Goal: Task Accomplishment & Management: Use online tool/utility

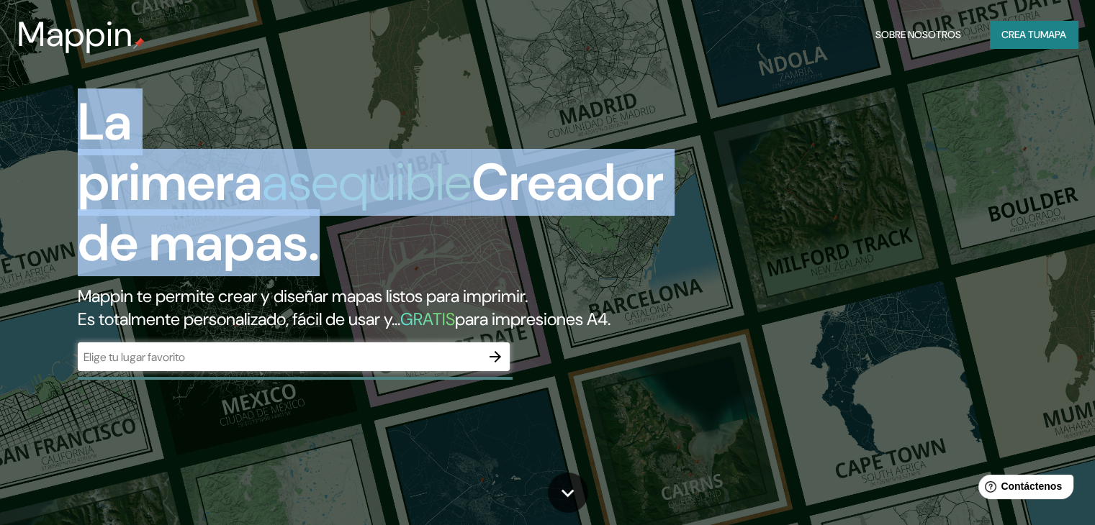
drag, startPoint x: 56, startPoint y: 119, endPoint x: 338, endPoint y: 248, distance: 309.5
click at [338, 248] on div "La primera asequible Creador de mapas. Mappin te permite crear y diseñar mapas …" at bounding box center [351, 239] width 657 height 294
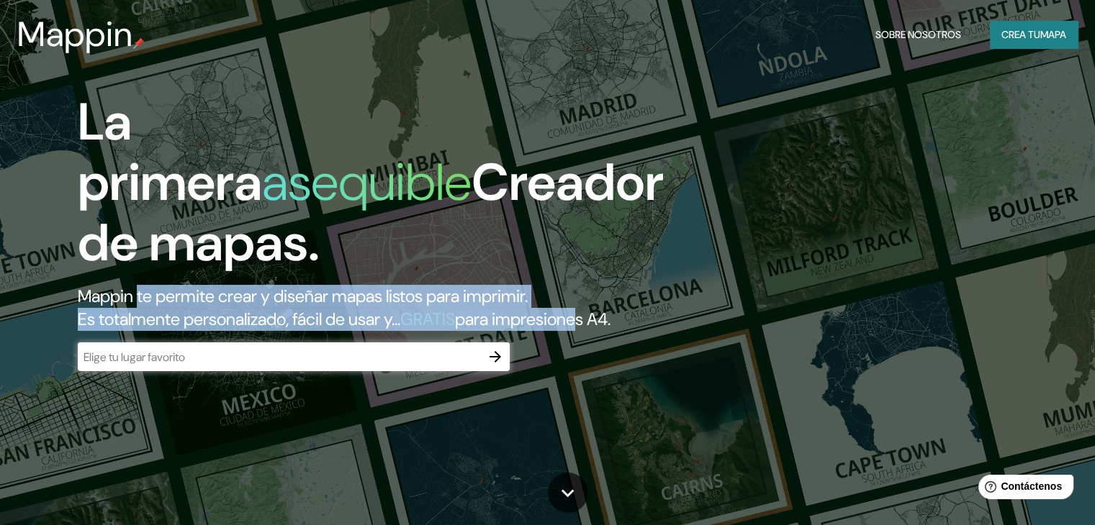
drag, startPoint x: 145, startPoint y: 302, endPoint x: 616, endPoint y: 318, distance: 471.7
click at [616, 318] on h2 "Mappin te permite crear y diseñar mapas listos para imprimir. Es totalmente per…" at bounding box center [352, 308] width 548 height 46
click at [572, 303] on h2 "Mappin te permite crear y diseñar mapas listos para imprimir. Es totalmente per…" at bounding box center [352, 308] width 548 height 46
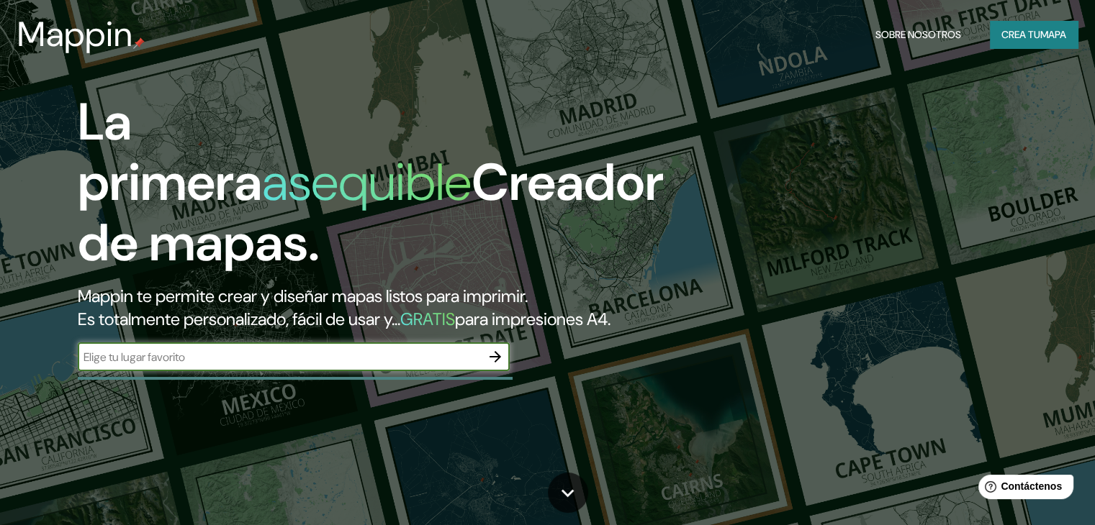
click at [150, 366] on input "text" at bounding box center [279, 357] width 403 height 17
click at [187, 366] on input "text" at bounding box center [279, 357] width 403 height 17
paste input "[GEOGRAPHIC_DATA]"
type input "[GEOGRAPHIC_DATA]"
click at [494, 366] on icon "button" at bounding box center [495, 356] width 17 height 17
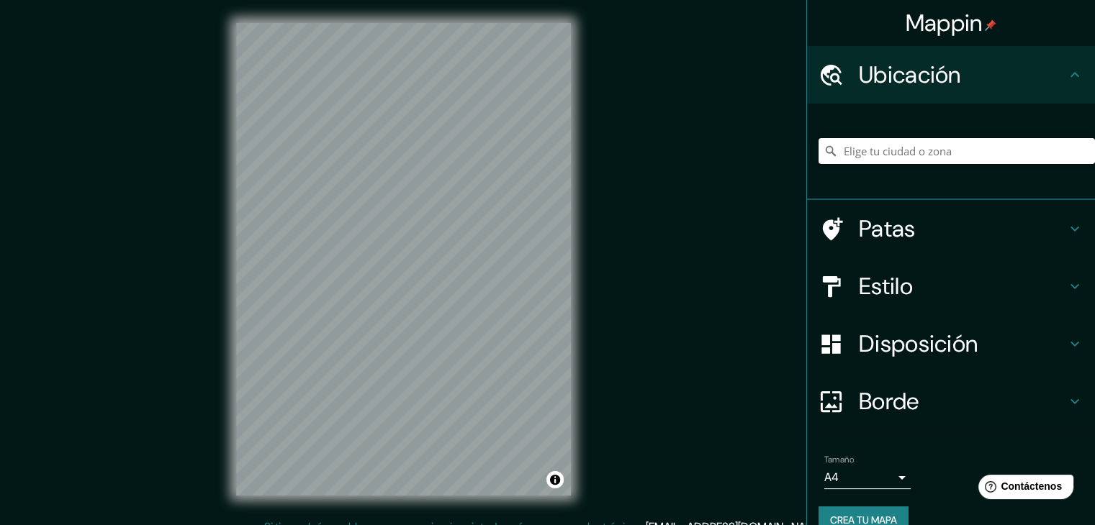
click at [864, 150] on input "Elige tu ciudad o zona" at bounding box center [956, 151] width 276 height 26
paste input "Weissenhofsiedlung, 70191 Stuttgart, Alemania"
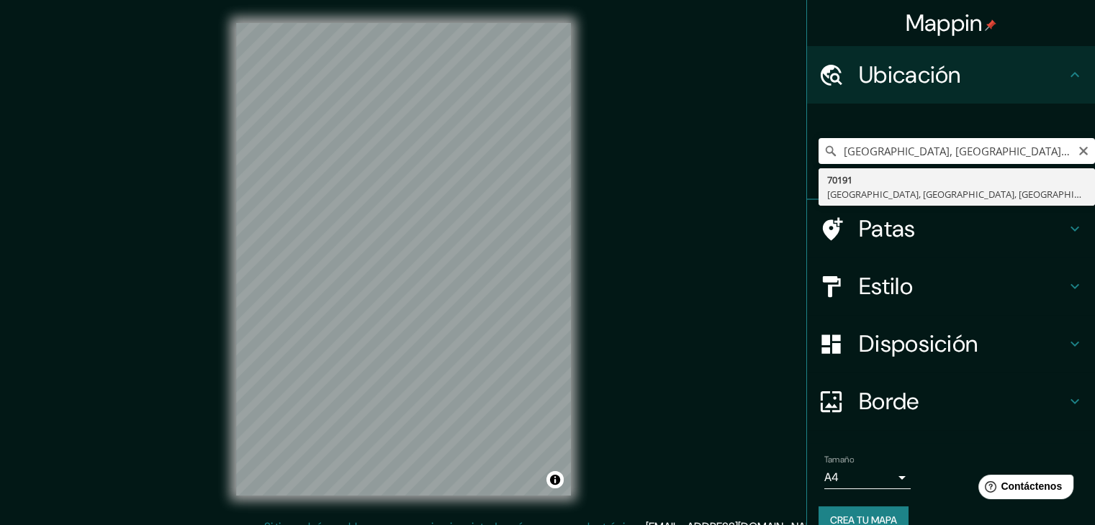
type input "70191, Stuttgart, Baden-Wurtemberg, Alemania"
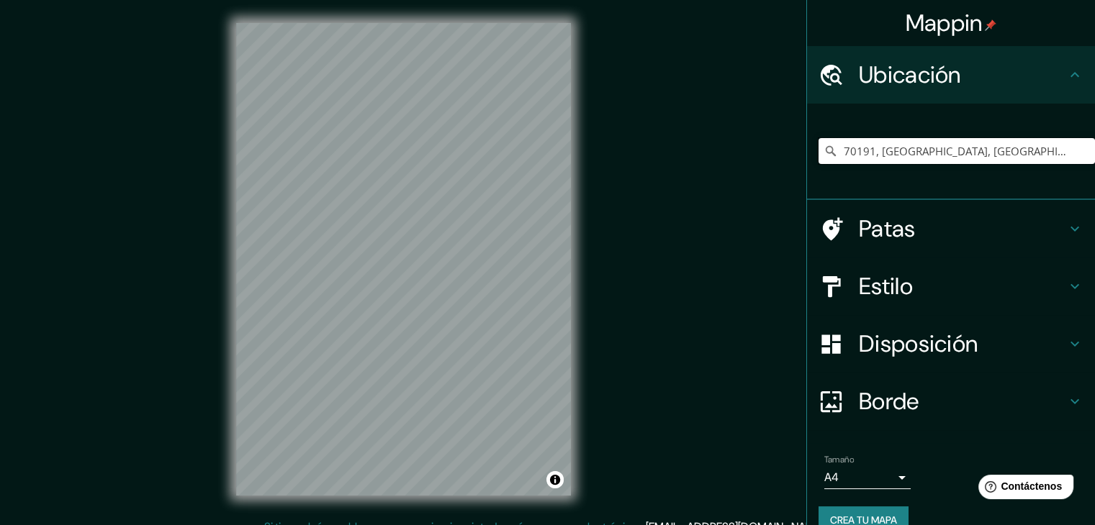
scroll to position [0, 0]
click at [1079, 153] on icon "Claro" at bounding box center [1083, 151] width 9 height 9
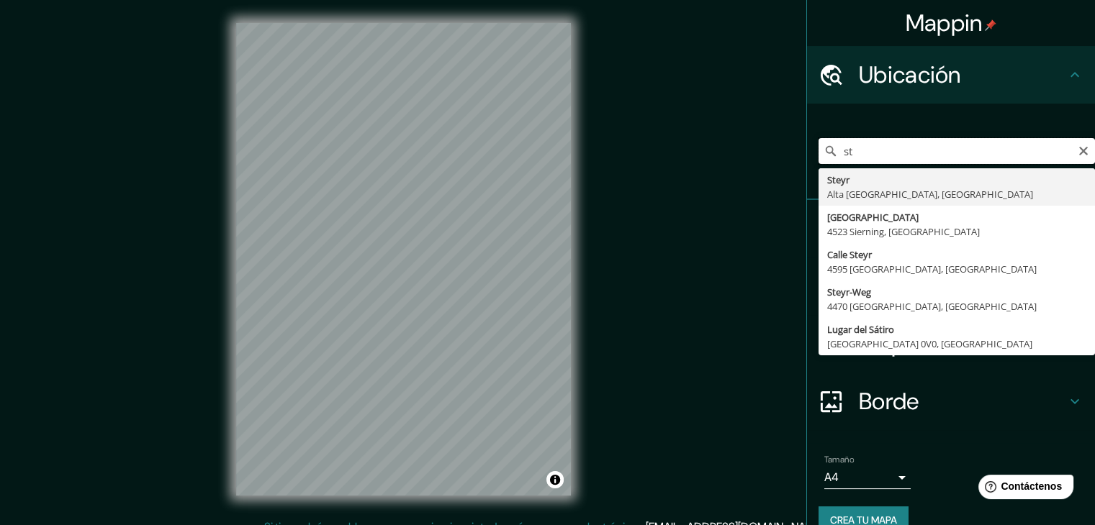
type input "s"
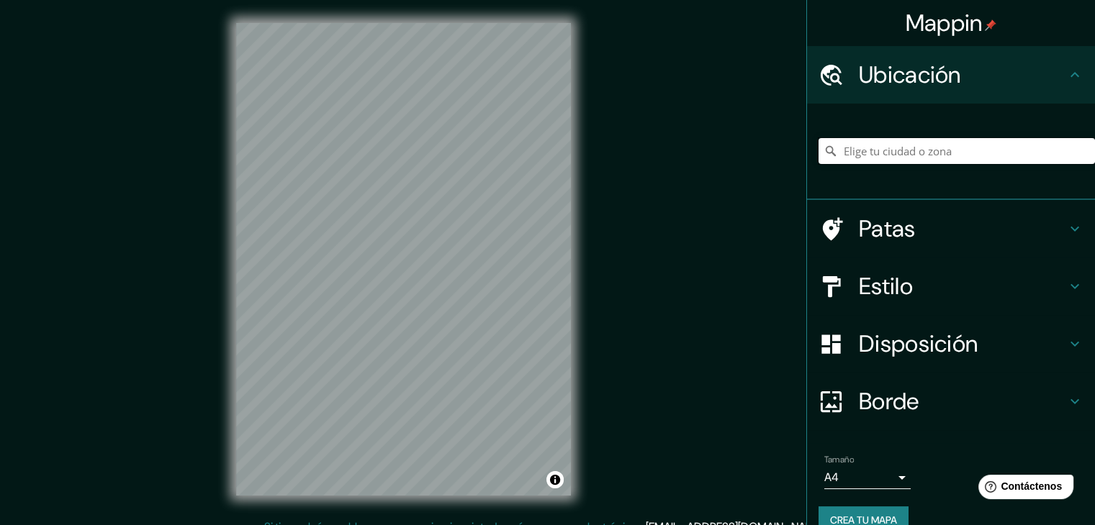
paste input "Weissenhofmuseum im Haus Le Corbusier, Rathenaustraße 1, 70191 Stuttgart, Alema…"
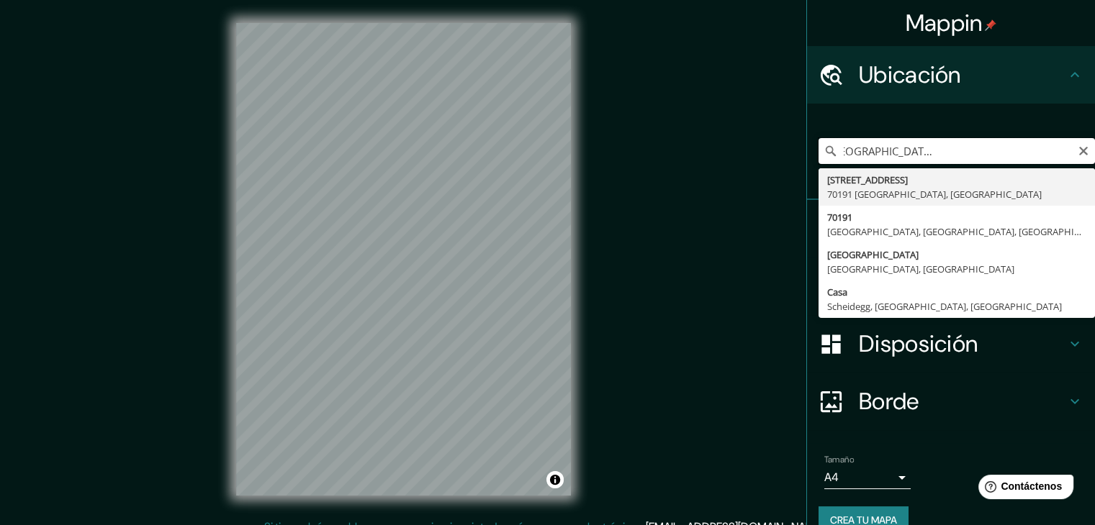
scroll to position [0, 218]
drag, startPoint x: 860, startPoint y: 145, endPoint x: 1064, endPoint y: 123, distance: 204.8
click at [1064, 123] on div "Weissenhofmuseum im Haus Le Corbusier, Rathenaustraße 1, 70191 Stuttgart, Alema…" at bounding box center [956, 151] width 276 height 72
type input "70191, Stuttgart, Baden-Wurtemberg, Alemania"
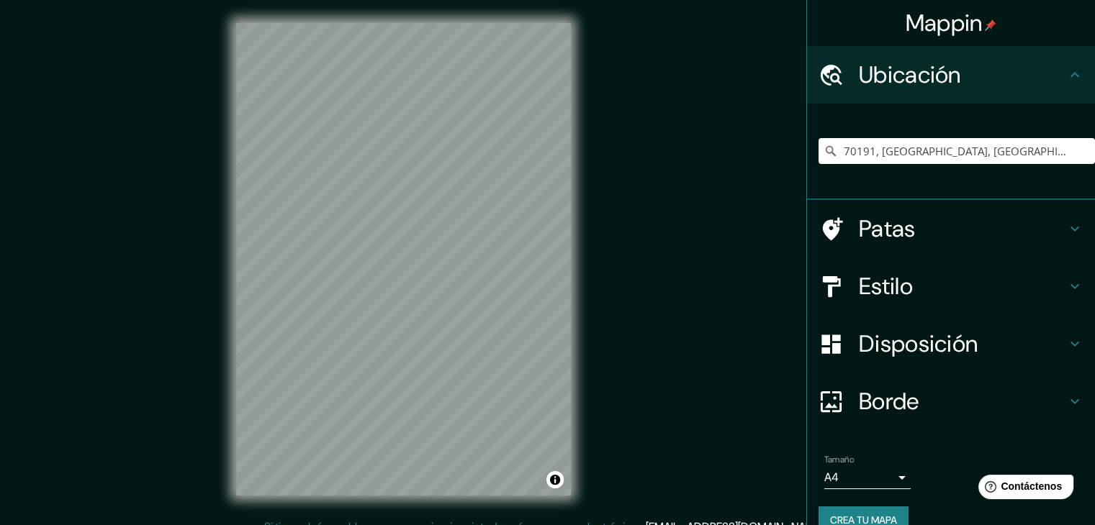
click at [944, 295] on h4 "Estilo" at bounding box center [962, 286] width 207 height 29
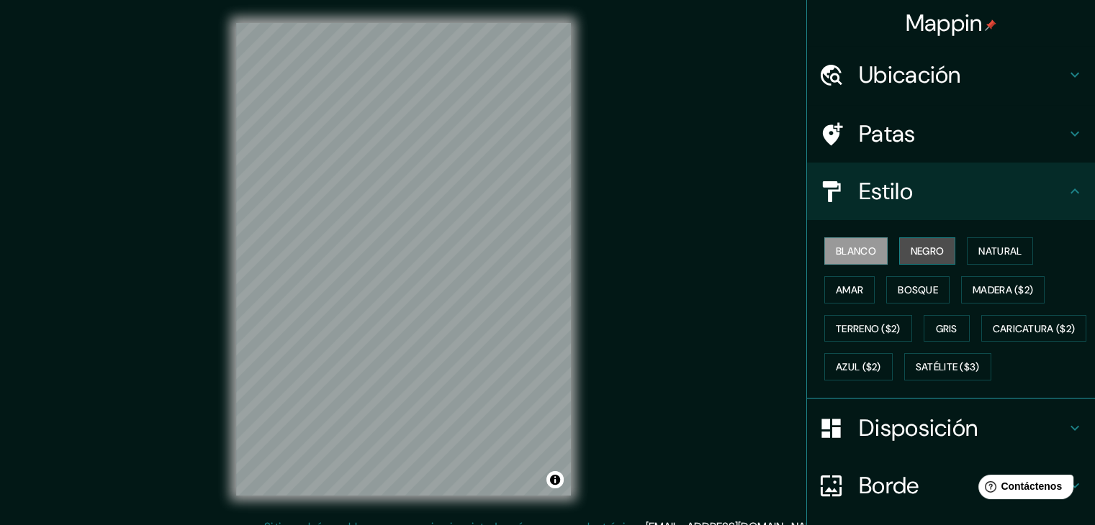
click at [910, 253] on font "Negro" at bounding box center [927, 251] width 34 height 13
click at [955, 256] on div "Blanco Negro Natural Amar Bosque Madera ($2) Terreno ($2) Gris Caricatura ($2) …" at bounding box center [956, 309] width 276 height 155
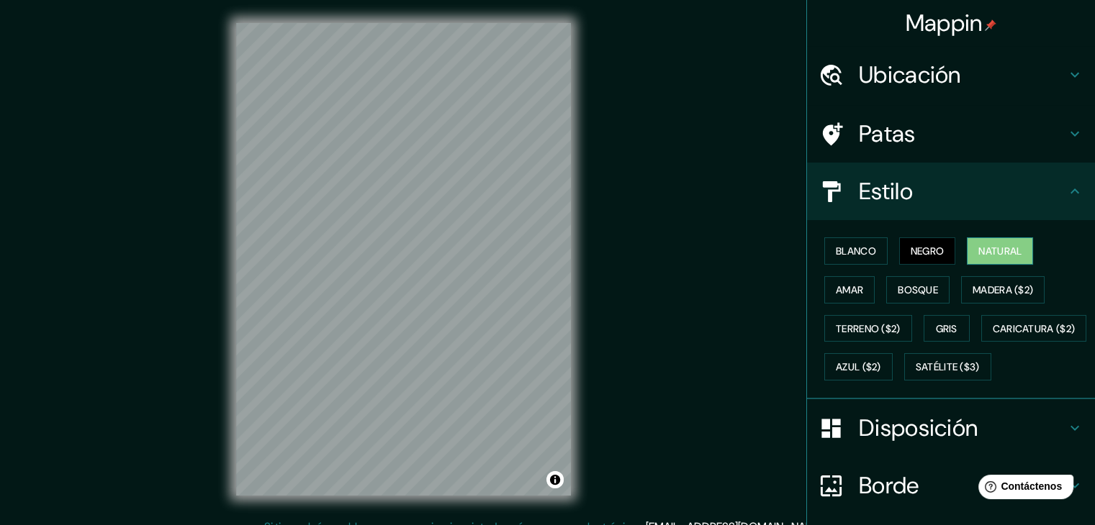
click at [978, 254] on font "Natural" at bounding box center [999, 251] width 43 height 13
click at [991, 298] on button "Madera ($2)" at bounding box center [1002, 289] width 83 height 27
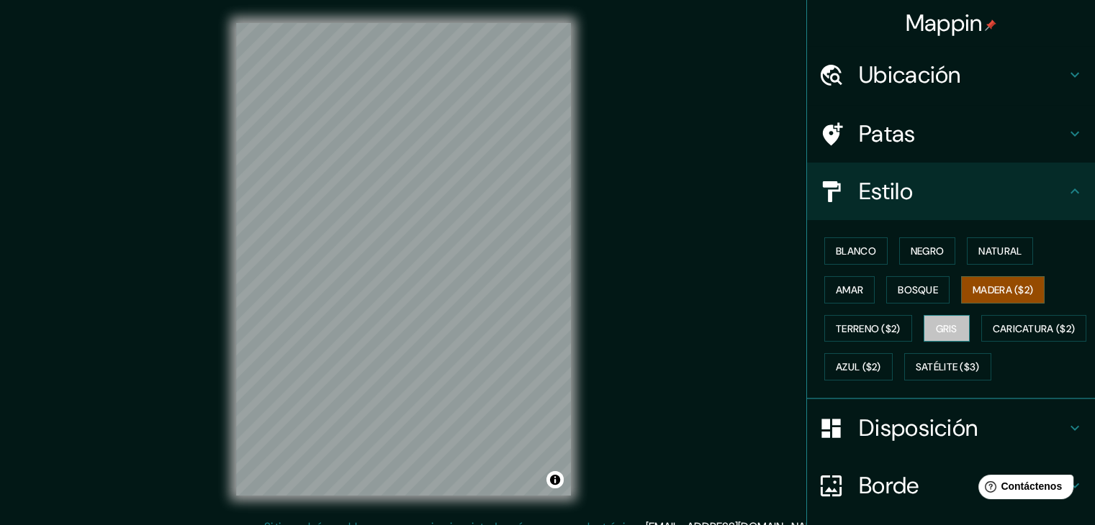
click at [924, 317] on button "Gris" at bounding box center [946, 328] width 46 height 27
click at [836, 327] on font "Terreno ($2)" at bounding box center [868, 328] width 65 height 13
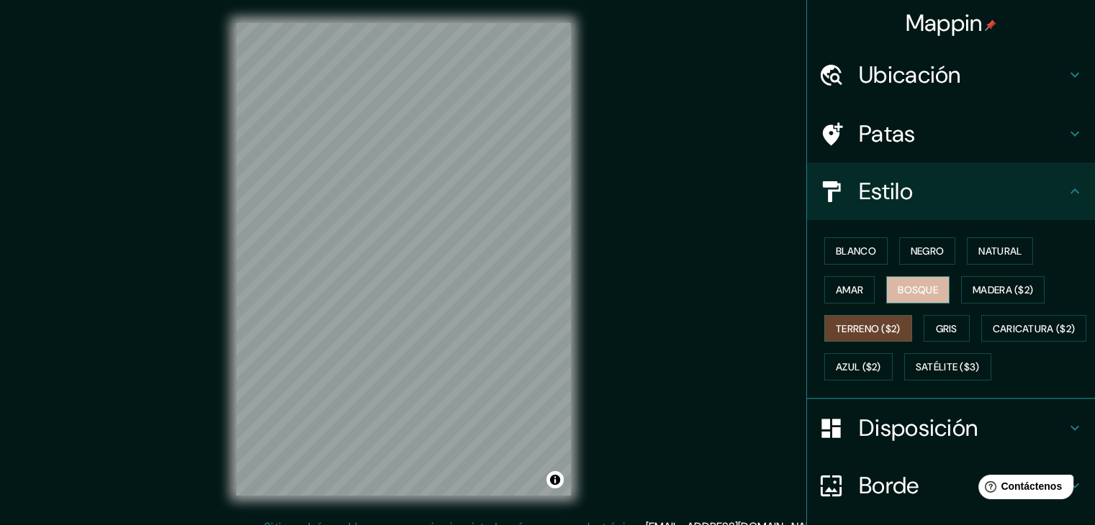
click at [886, 300] on button "Bosque" at bounding box center [917, 289] width 63 height 27
click at [844, 297] on font "Amar" at bounding box center [849, 290] width 27 height 19
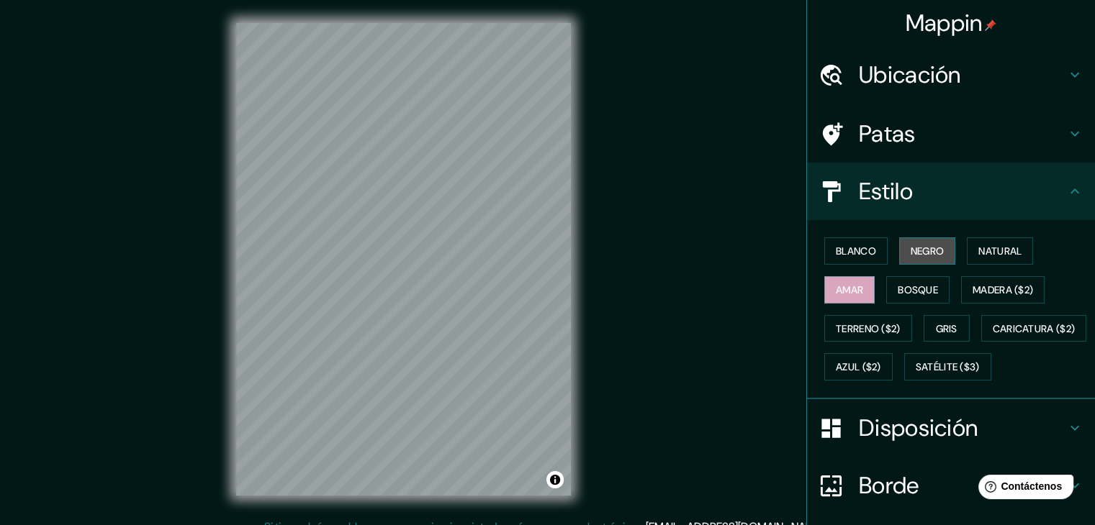
click at [910, 259] on font "Negro" at bounding box center [927, 251] width 34 height 19
click at [846, 296] on font "Amar" at bounding box center [849, 290] width 27 height 19
click at [872, 241] on button "Blanco" at bounding box center [855, 251] width 63 height 27
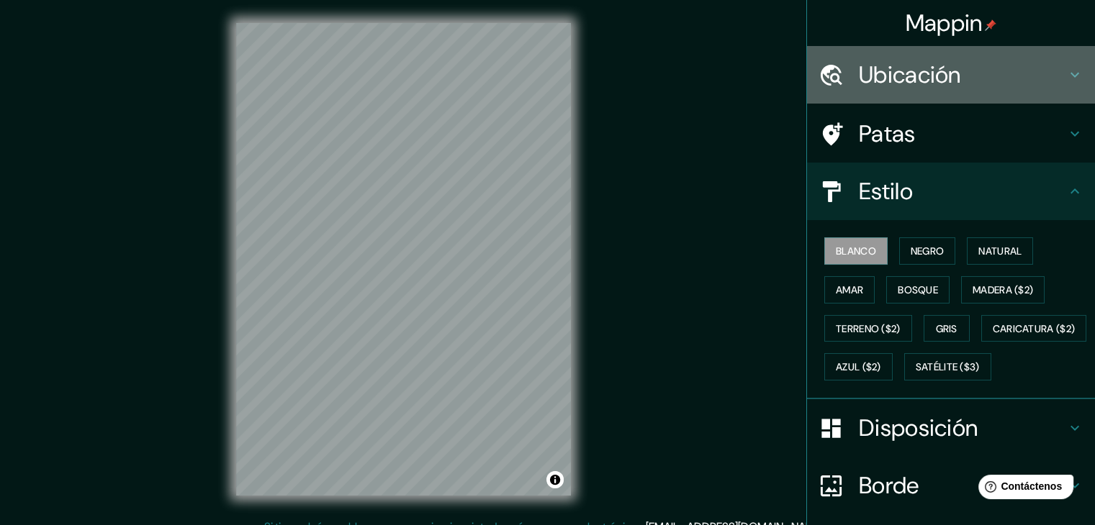
click at [963, 68] on h4 "Ubicación" at bounding box center [962, 74] width 207 height 29
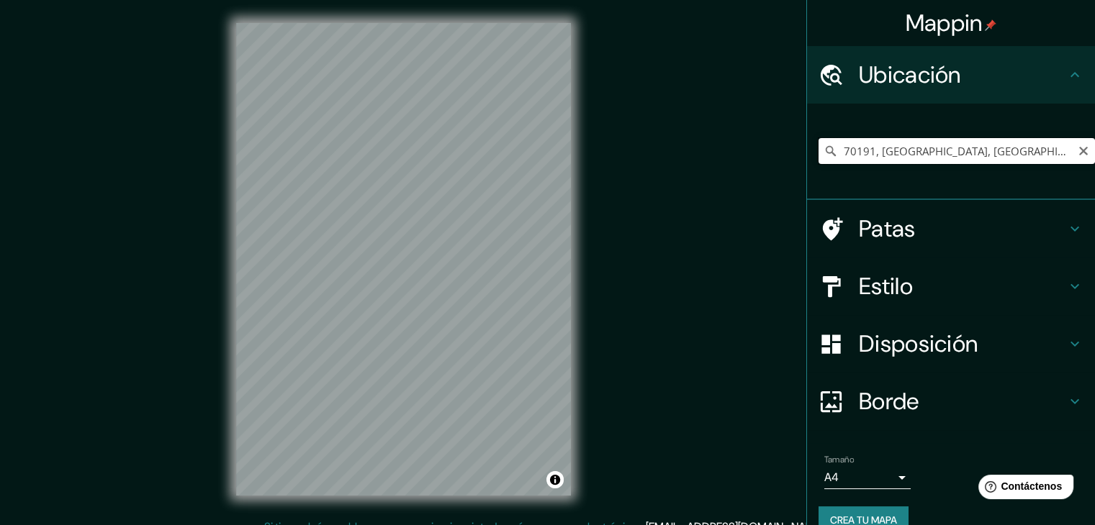
click at [989, 153] on input "70191, Stuttgart, Baden-Wurtemberg, Alemania" at bounding box center [956, 151] width 276 height 26
click at [404, 269] on div at bounding box center [405, 265] width 12 height 12
click at [910, 338] on font "Disposición" at bounding box center [918, 344] width 119 height 30
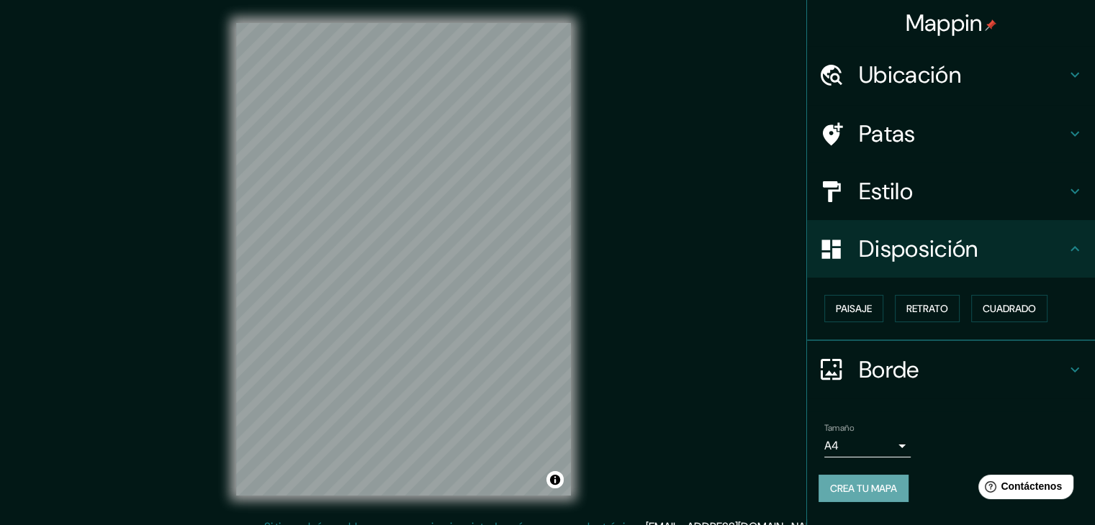
click at [872, 489] on font "Crea tu mapa" at bounding box center [863, 488] width 67 height 13
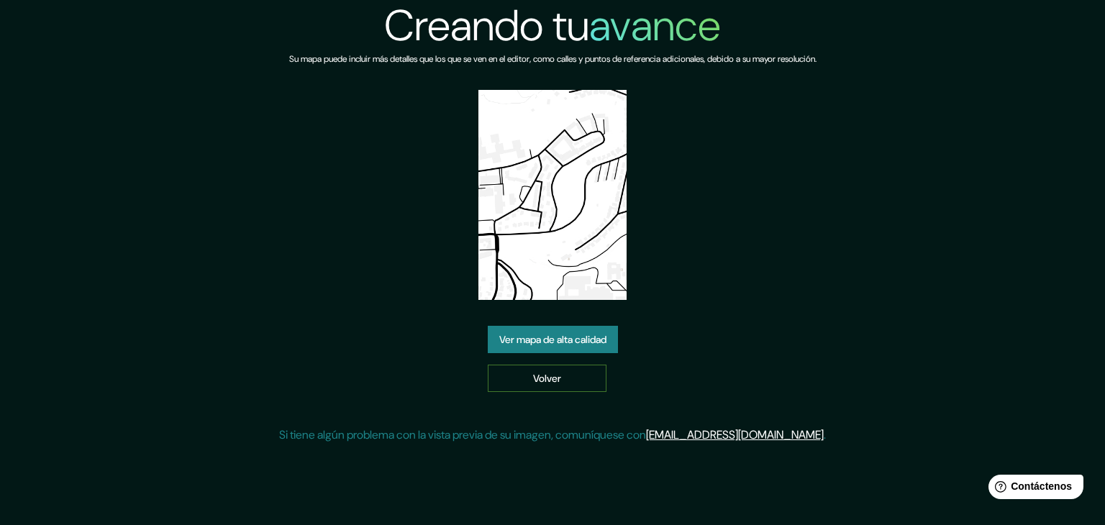
click at [582, 370] on link "Volver" at bounding box center [547, 378] width 119 height 27
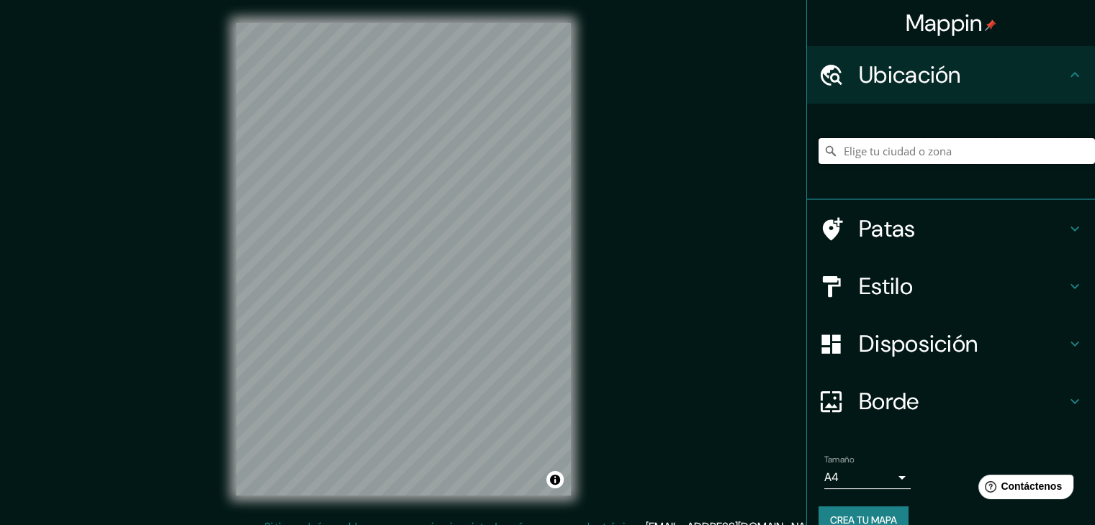
click at [871, 158] on input "Elige tu ciudad o zona" at bounding box center [956, 151] width 276 height 26
paste input "Weissenhofmuseum im [GEOGRAPHIC_DATA][PERSON_NAME], [STREET_ADDRESS]"
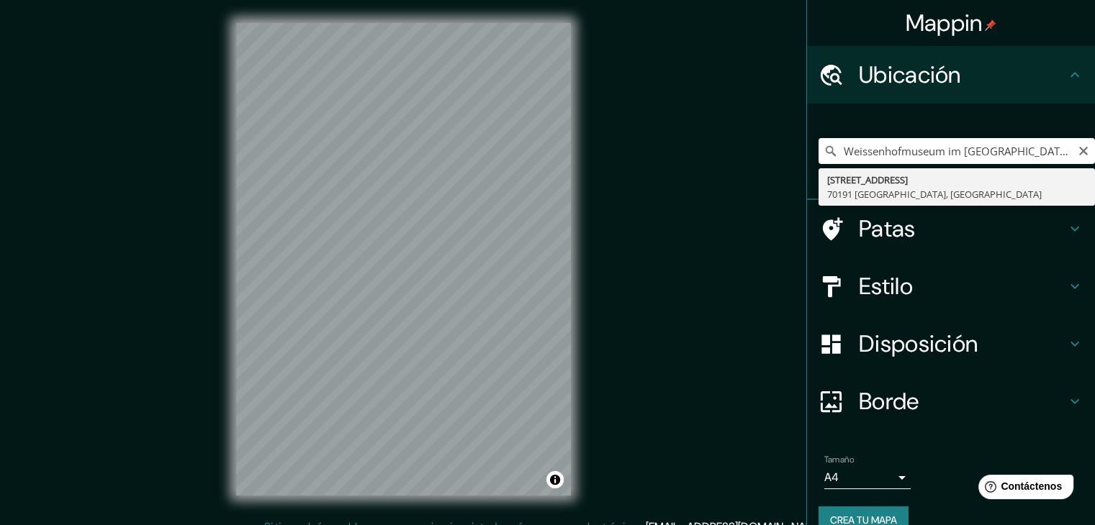
type input "Rathenaustraße 1, 70191 Stuttgart, Alemania"
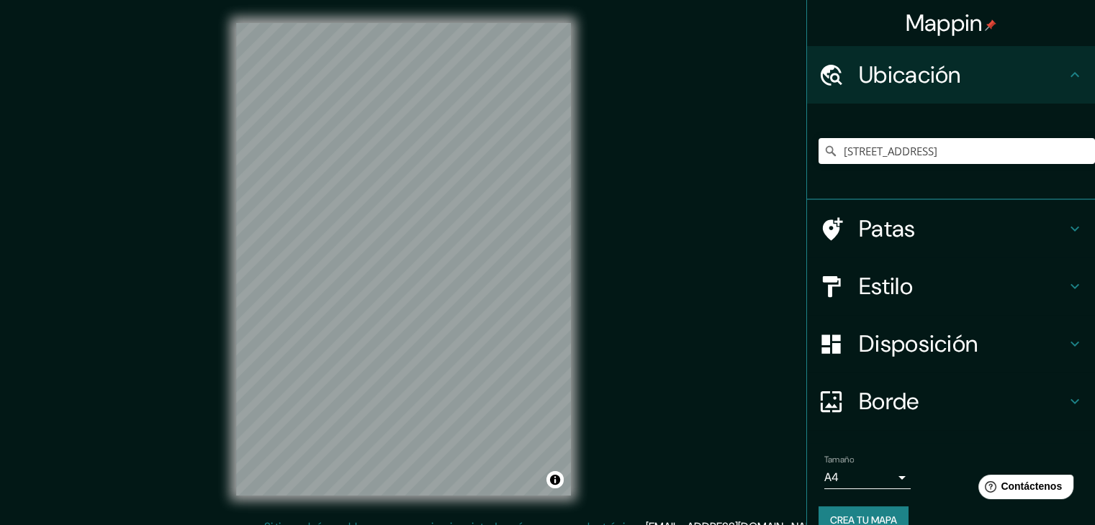
click at [846, 286] on div at bounding box center [838, 286] width 40 height 25
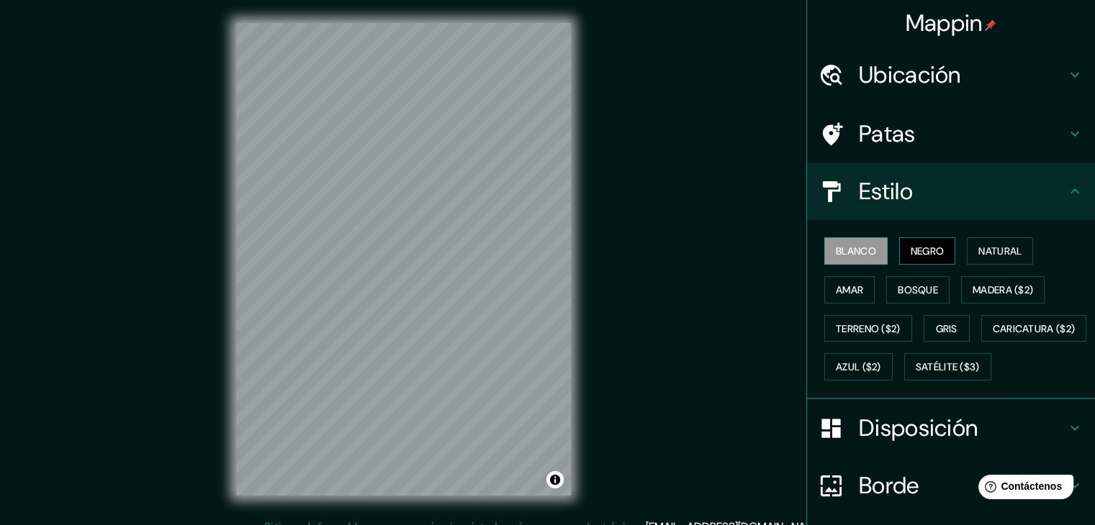
click at [913, 240] on button "Negro" at bounding box center [927, 251] width 57 height 27
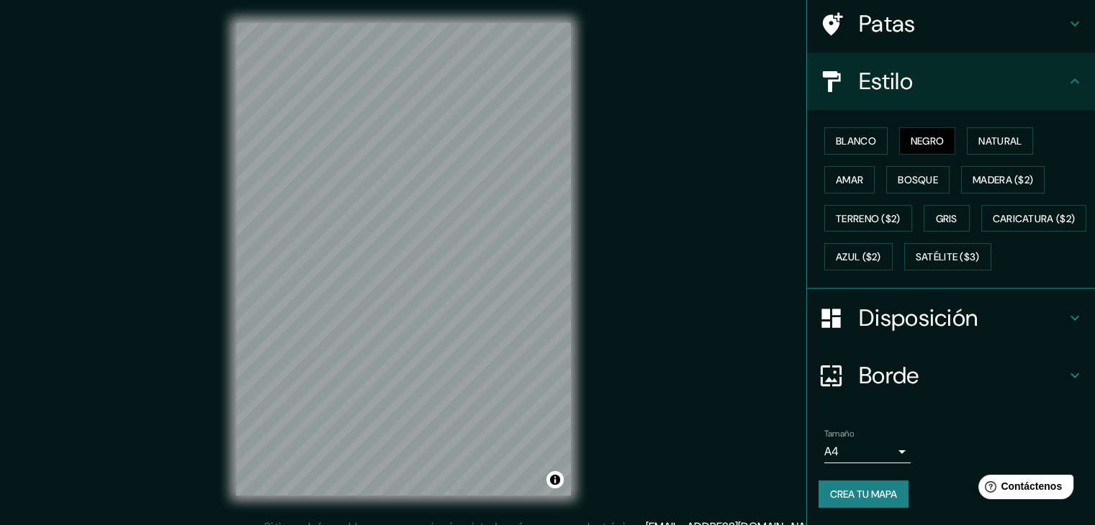
scroll to position [145, 0]
click at [846, 502] on font "Crea tu mapa" at bounding box center [863, 494] width 67 height 19
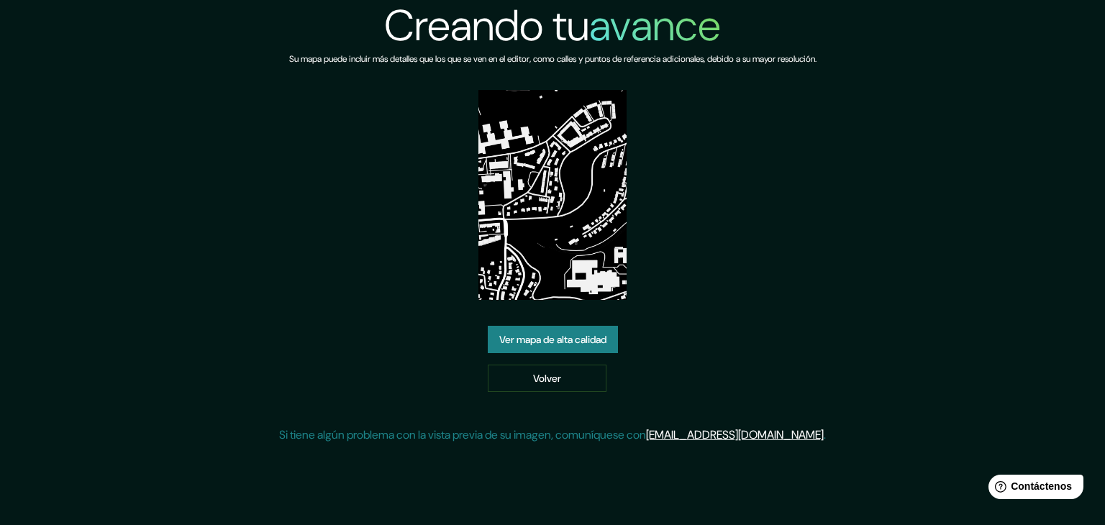
click at [557, 343] on font "Ver mapa de alta calidad" at bounding box center [552, 339] width 107 height 13
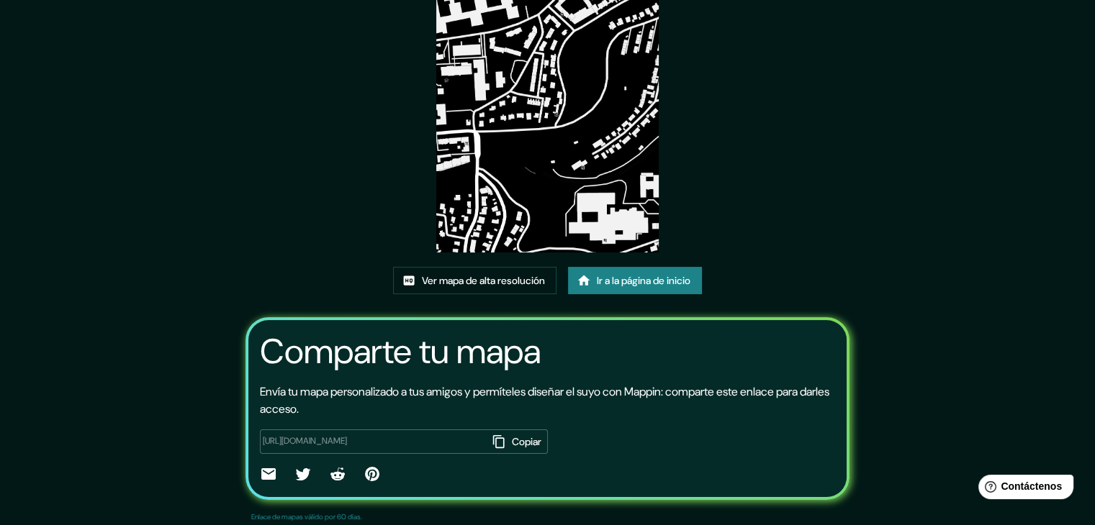
scroll to position [151, 0]
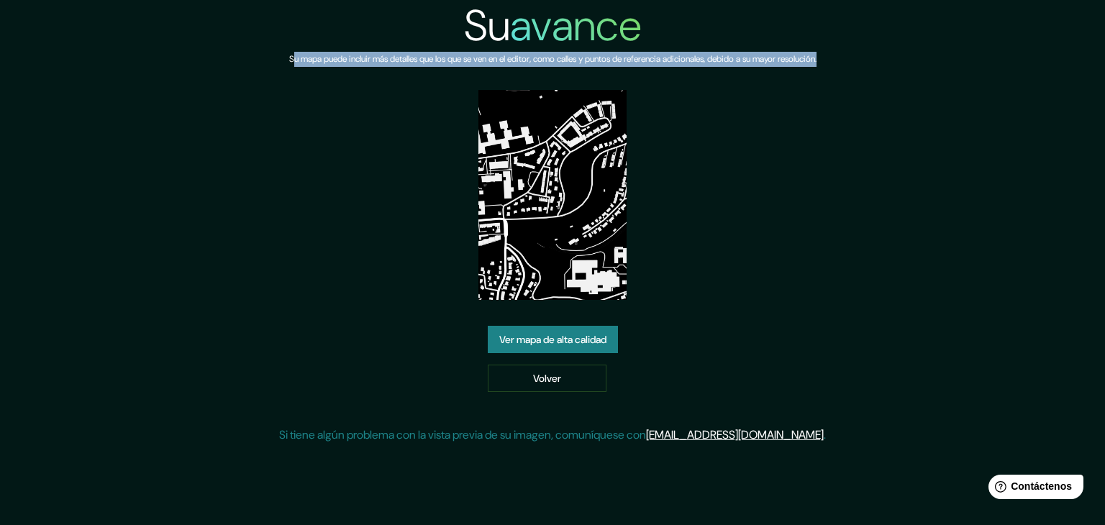
drag, startPoint x: 265, startPoint y: 58, endPoint x: 898, endPoint y: 63, distance: 633.4
click at [900, 64] on div "Su avance Su mapa puede incluir más detalles que los que se ven en el editor, c…" at bounding box center [552, 228] width 1105 height 456
click at [570, 335] on font "Ver mapa de alta calidad" at bounding box center [552, 339] width 107 height 13
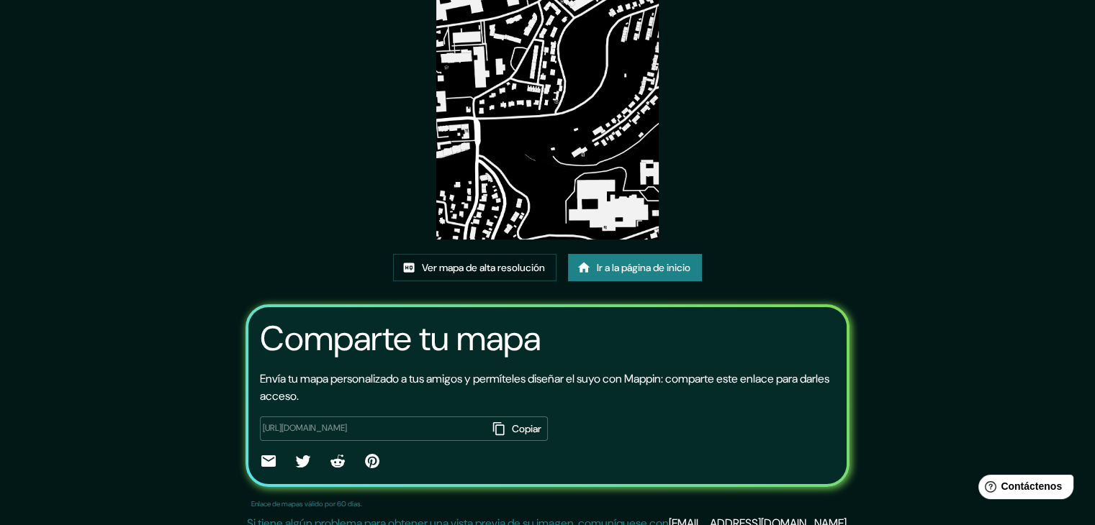
scroll to position [151, 0]
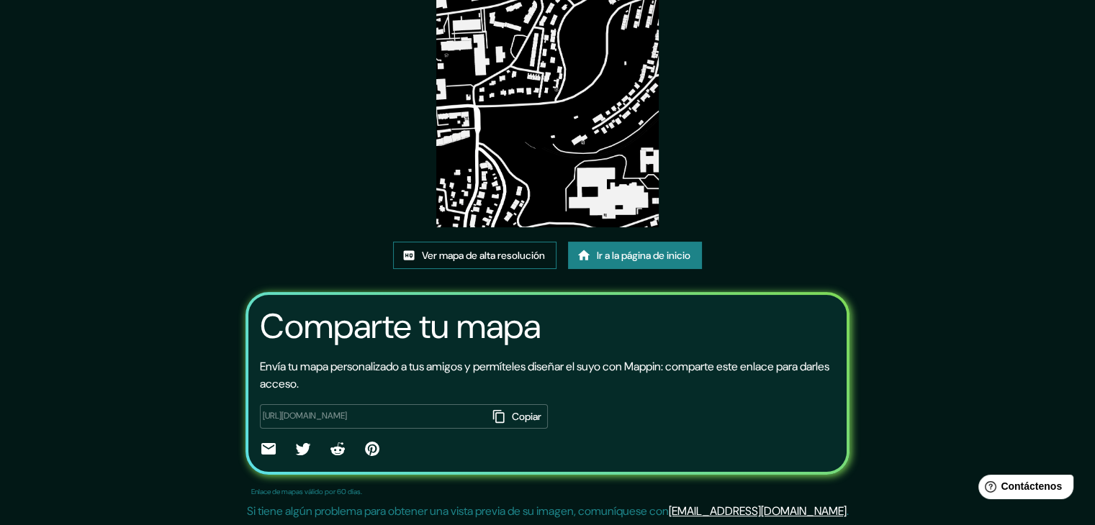
click at [464, 254] on font "Ver mapa de alta resolución" at bounding box center [483, 255] width 123 height 13
click at [512, 412] on font "Copiar" at bounding box center [527, 416] width 30 height 13
